Goal: Task Accomplishment & Management: Manage account settings

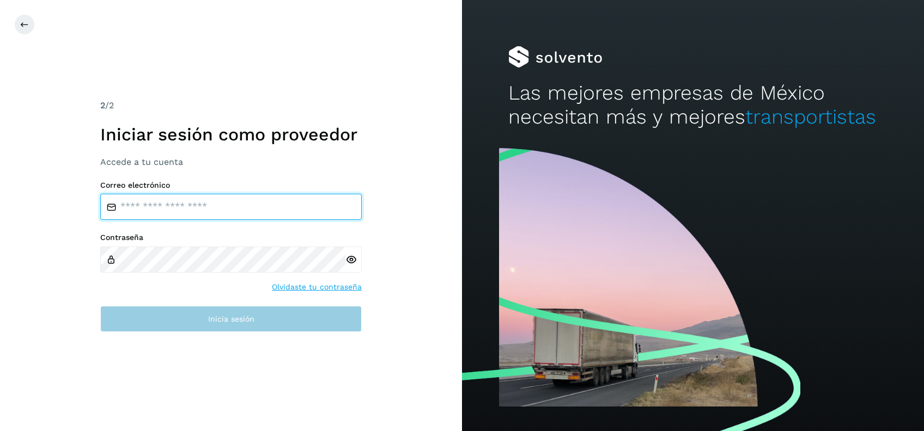
type input "**********"
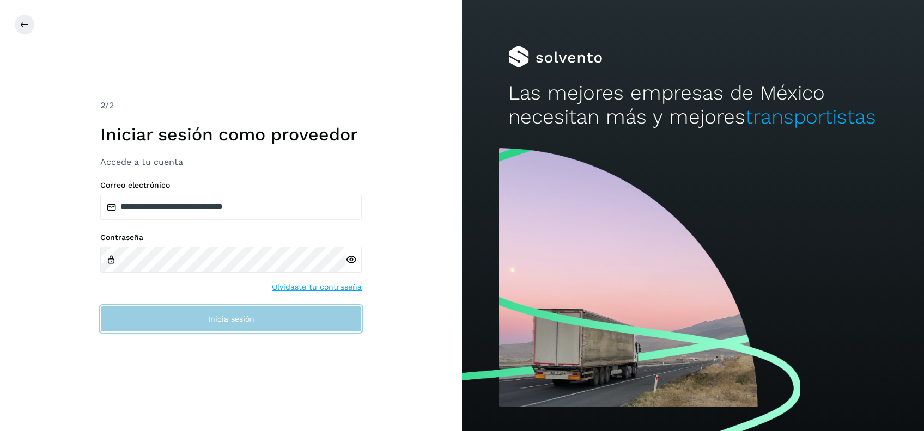
click at [209, 321] on span "Inicia sesión" at bounding box center [231, 319] width 46 height 8
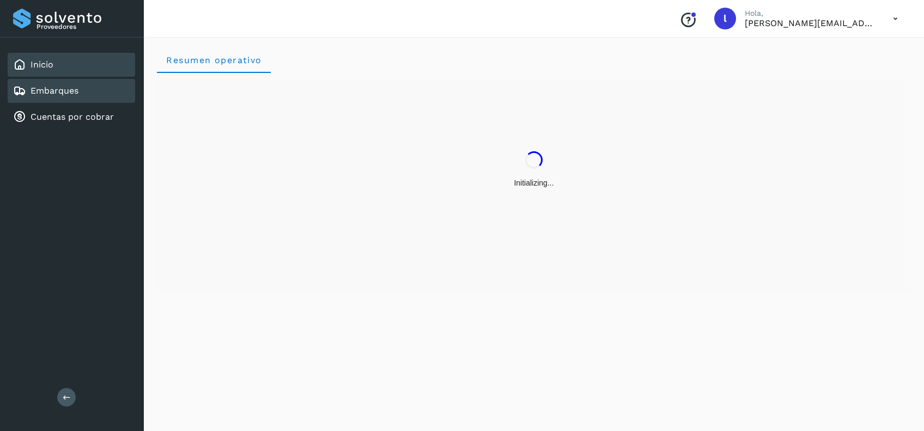
click at [75, 91] on link "Embarques" at bounding box center [54, 91] width 48 height 10
